Goal: Check status: Check status

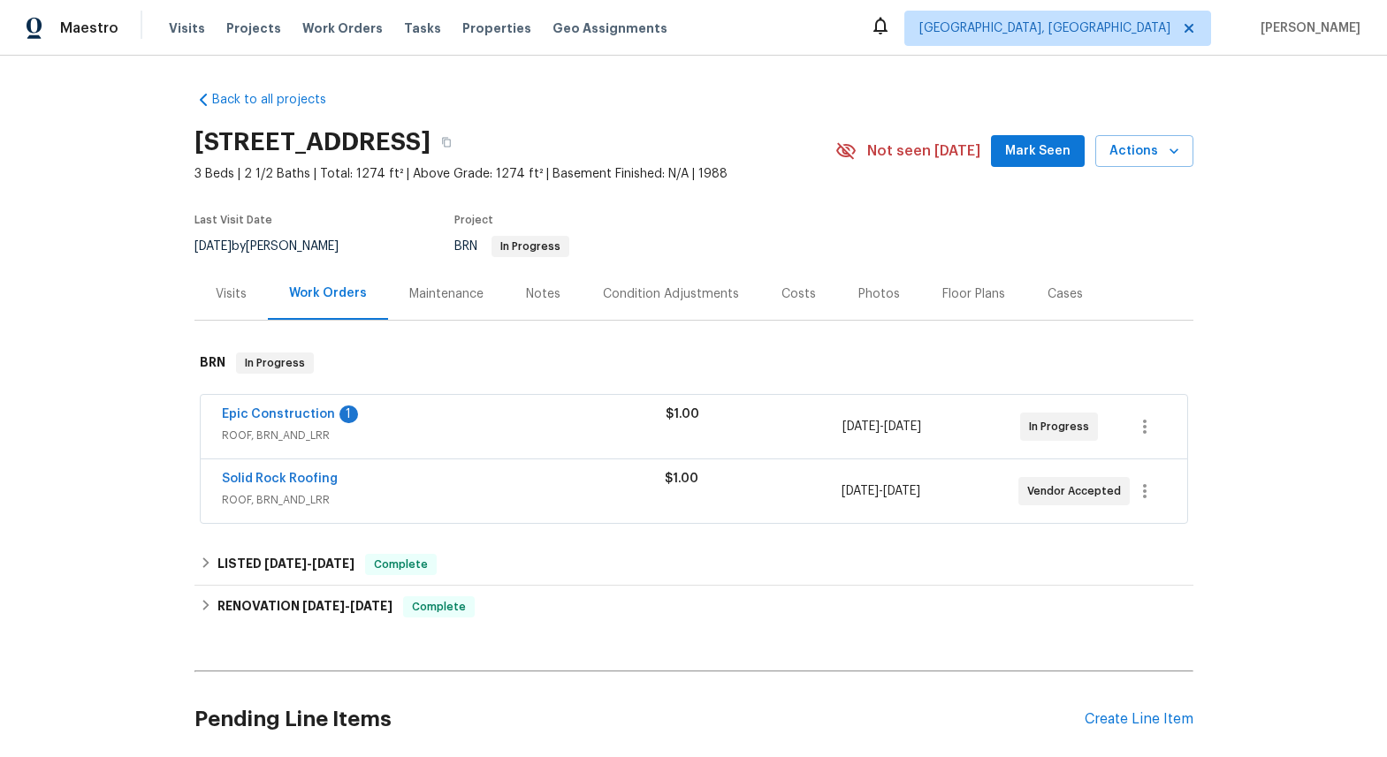
click at [265, 423] on div "Epic Construction 1" at bounding box center [444, 416] width 444 height 21
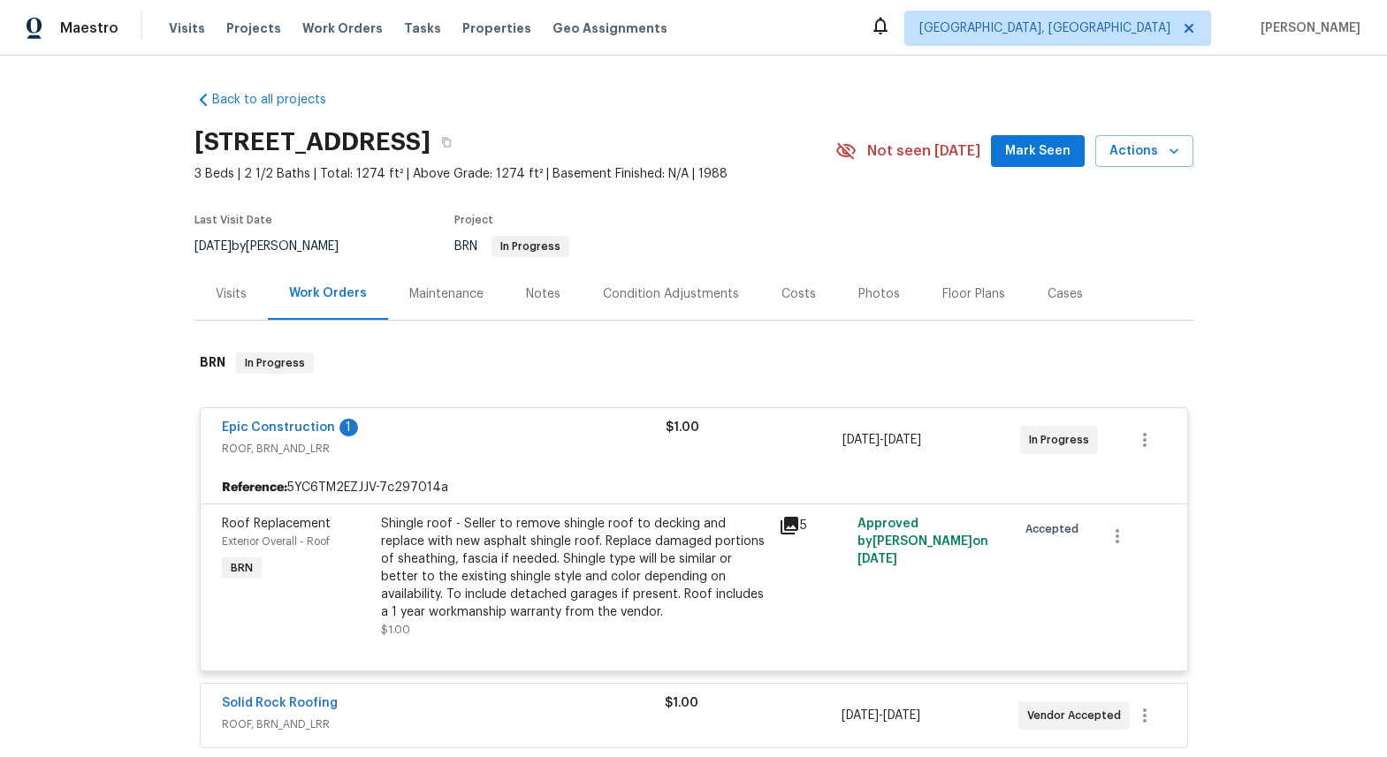
click at [266, 453] on span "ROOF, BRN_AND_LRR" at bounding box center [444, 449] width 444 height 18
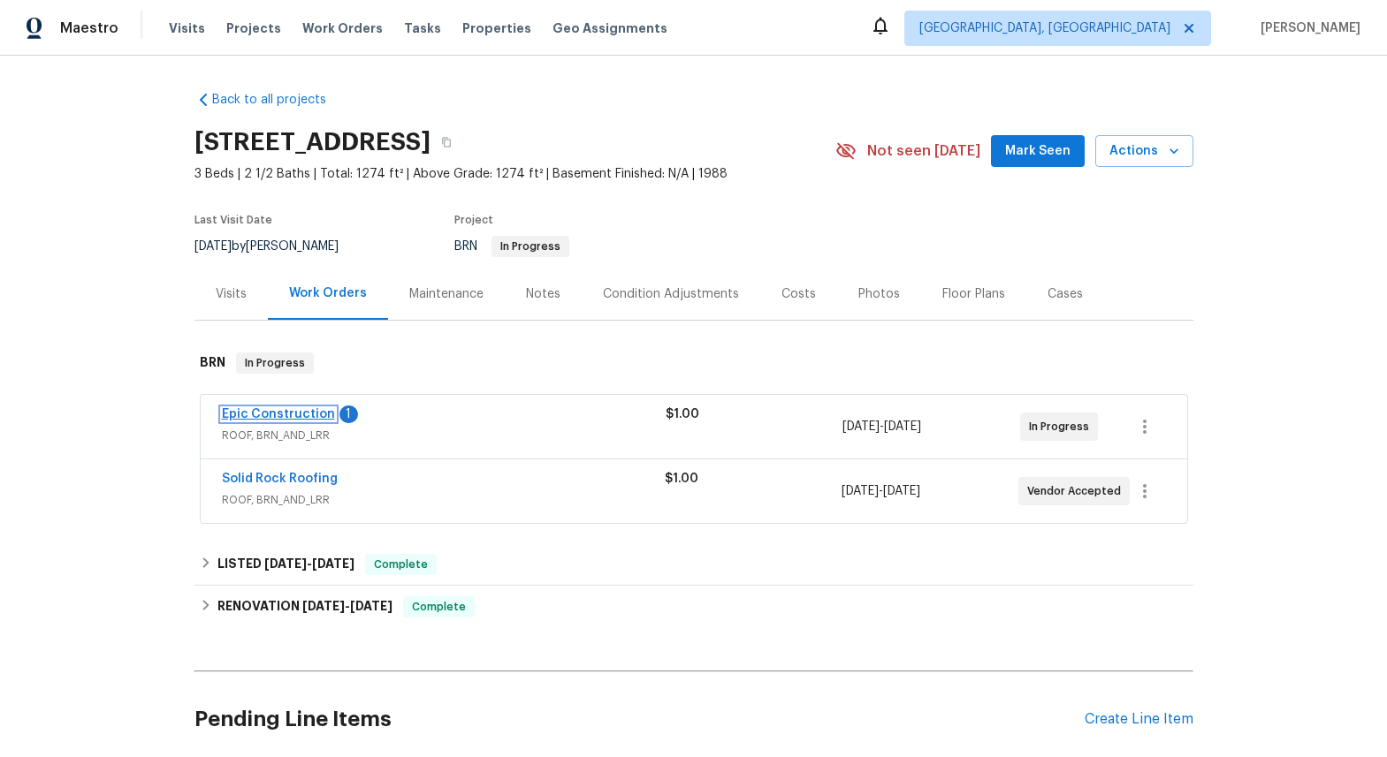
click at [272, 416] on link "Epic Construction" at bounding box center [278, 414] width 113 height 12
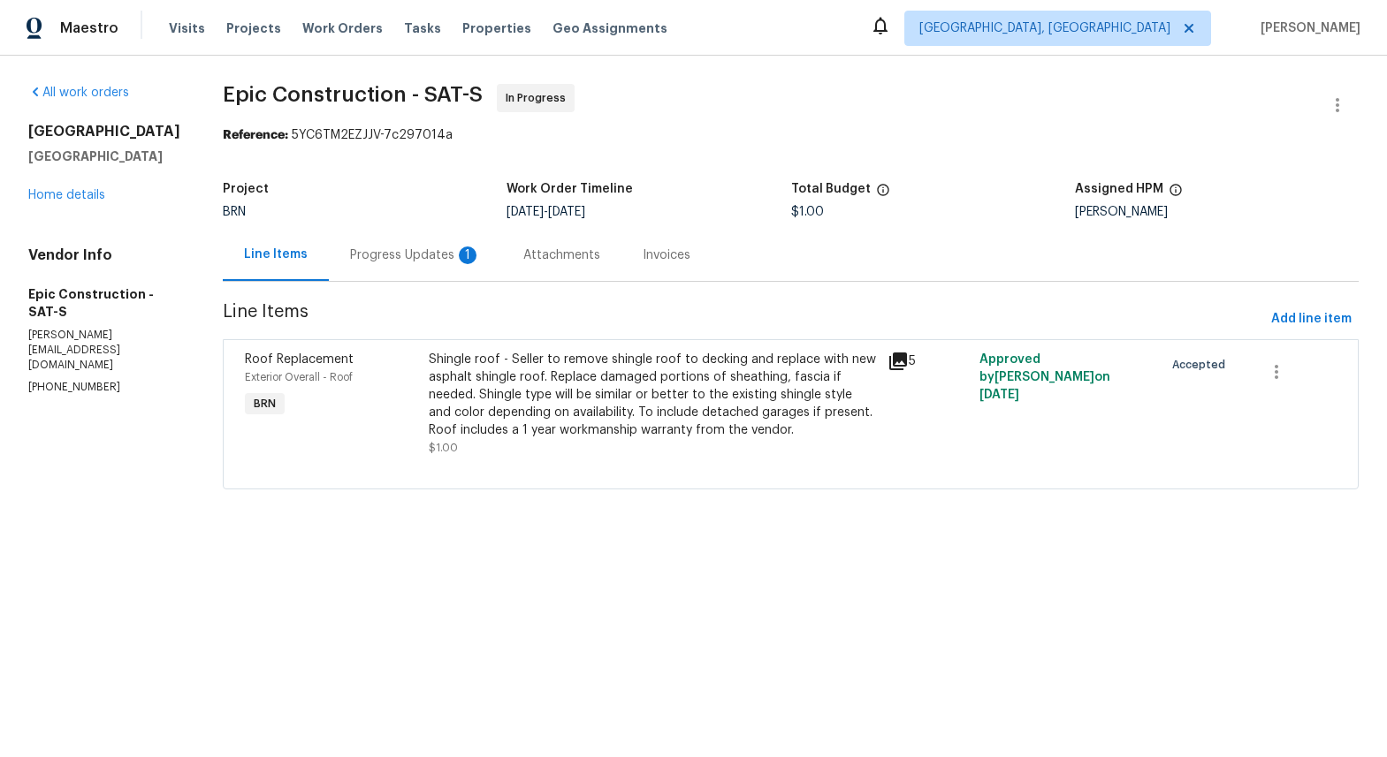
click at [373, 255] on div "Progress Updates 1" at bounding box center [415, 256] width 131 height 18
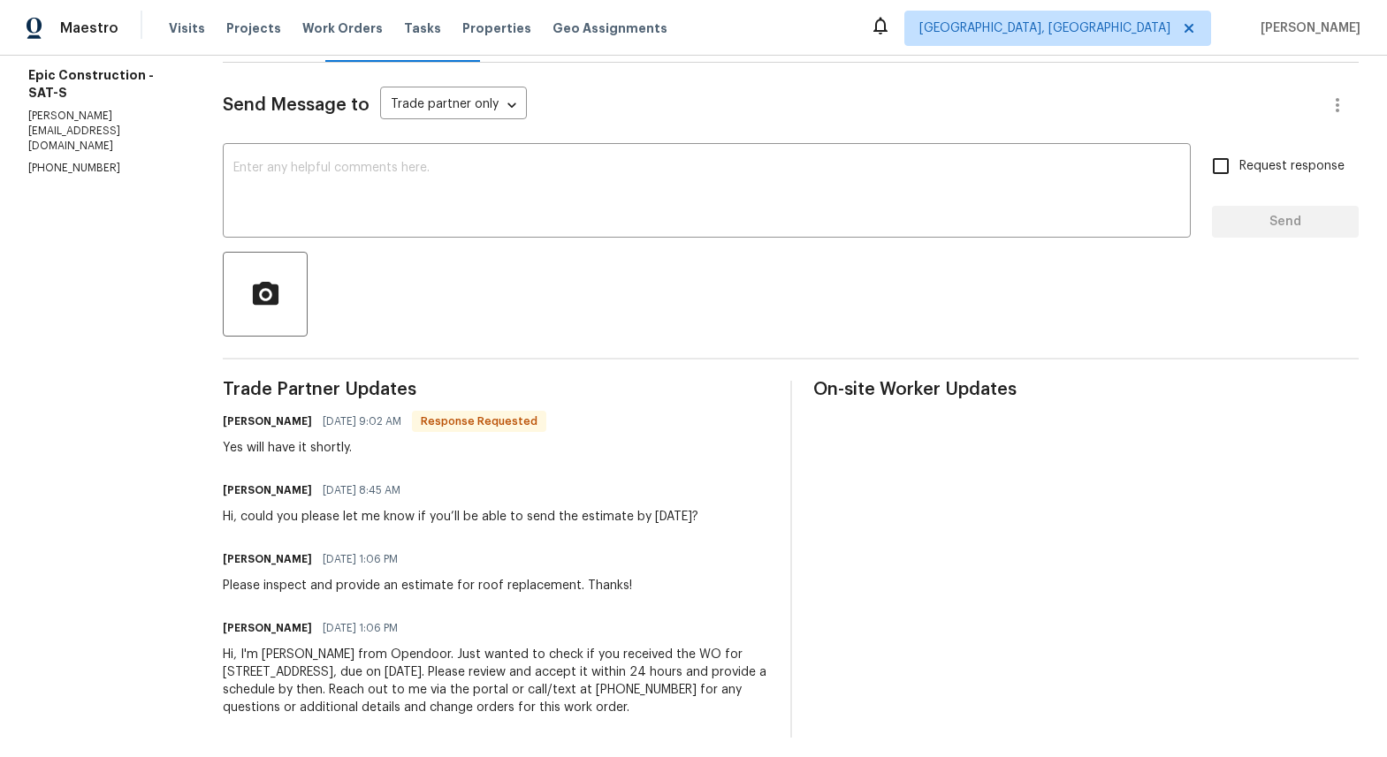
scroll to position [242, 0]
